Goal: Subscribe to service/newsletter

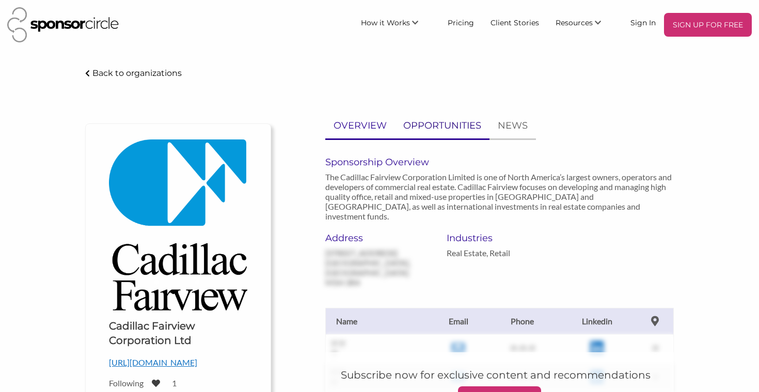
click at [444, 124] on p "OPPORTUNITIES" at bounding box center [442, 125] width 78 height 15
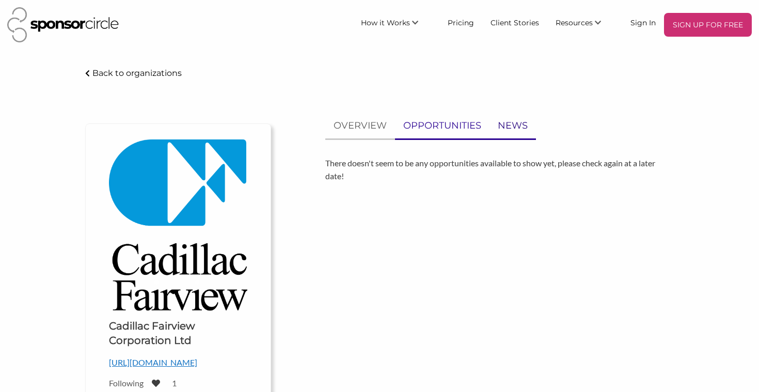
click at [512, 128] on p "NEWS" at bounding box center [513, 125] width 30 height 15
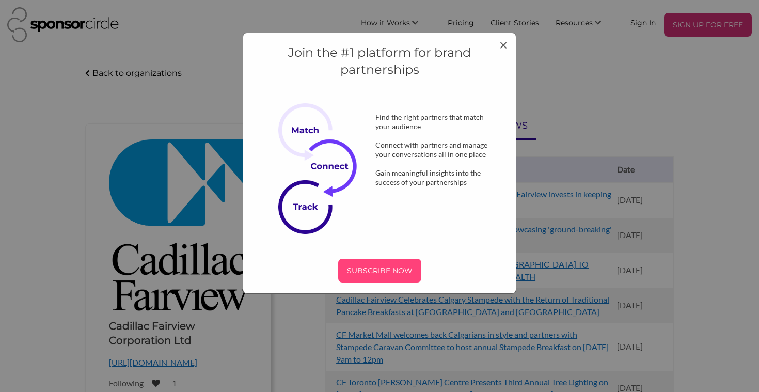
click at [396, 264] on p "SUBSCRIBE NOW" at bounding box center [379, 270] width 75 height 15
